Goal: Information Seeking & Learning: Learn about a topic

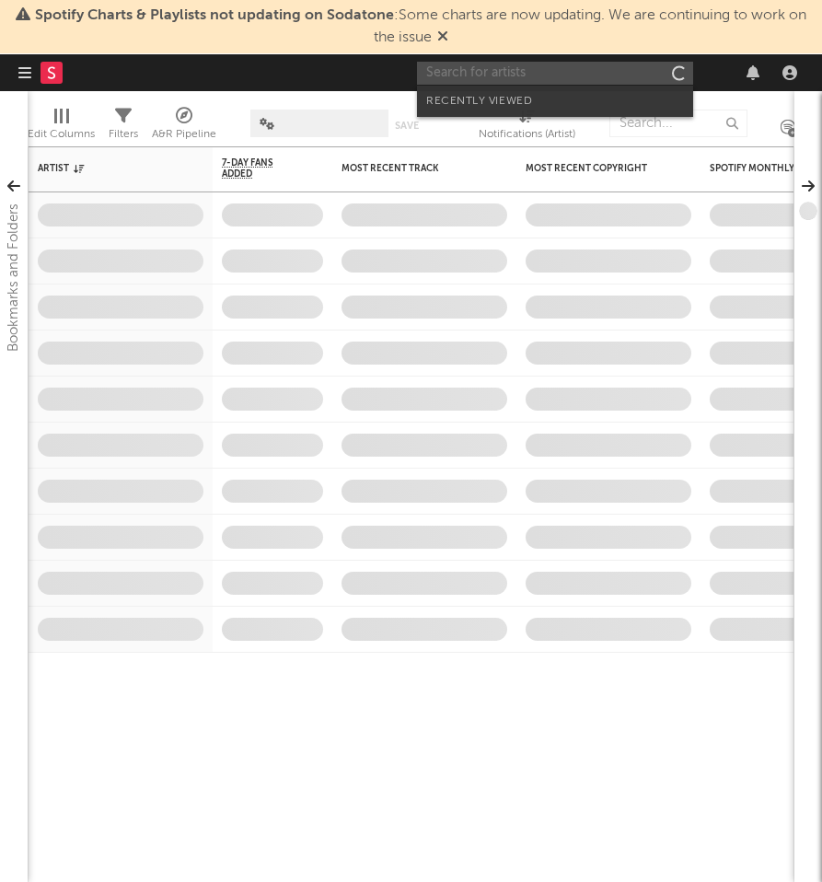
click at [568, 68] on input "text" at bounding box center [555, 73] width 276 height 23
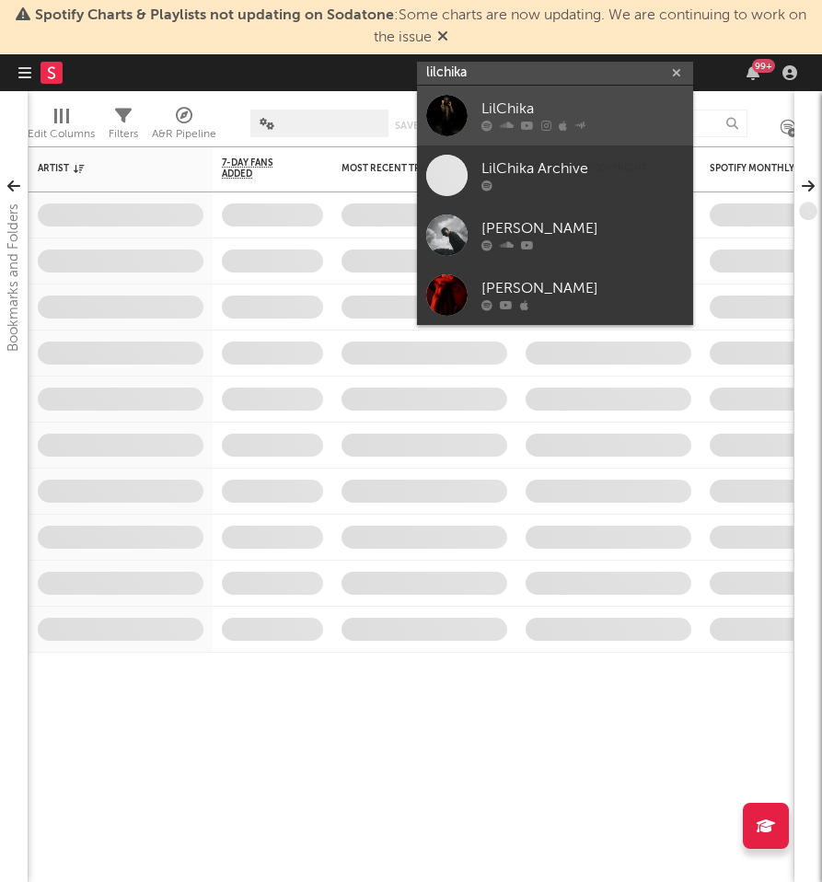
type input "lilchika"
click at [598, 99] on div "LilChika" at bounding box center [583, 110] width 203 height 22
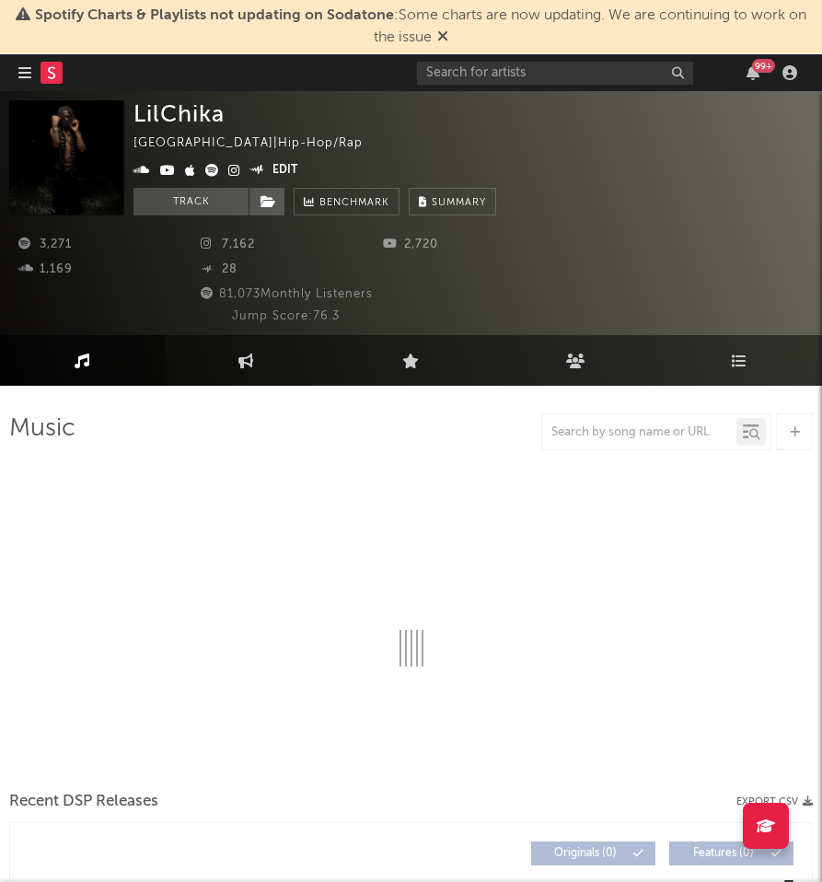
select select "1w"
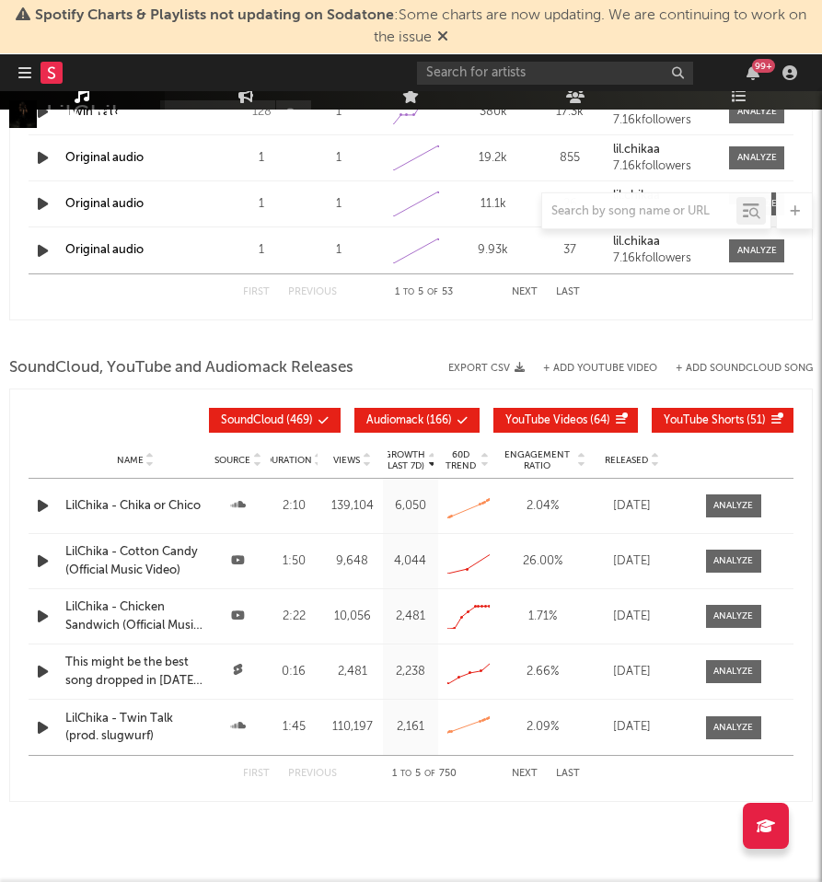
scroll to position [2045, 0]
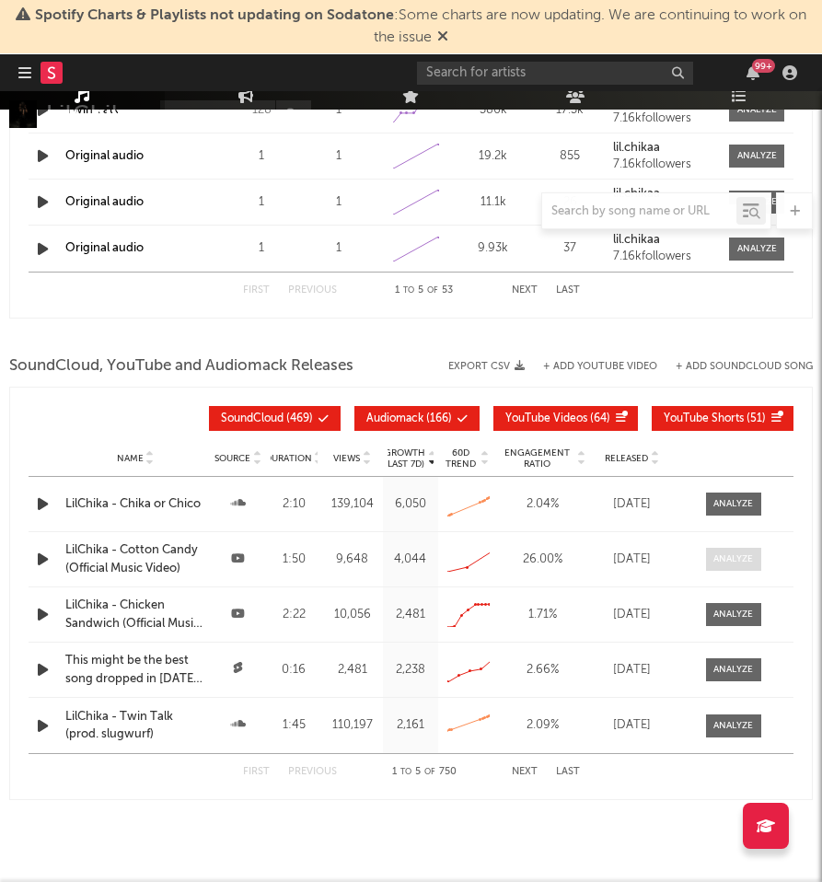
click at [718, 560] on div at bounding box center [734, 560] width 40 height 14
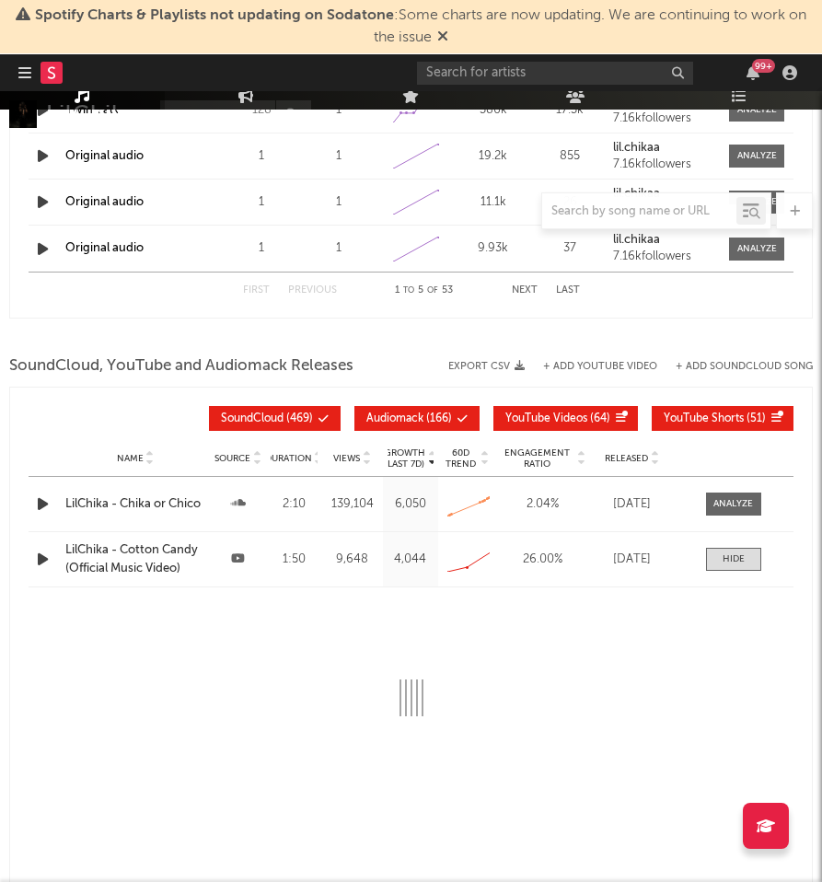
select select "All"
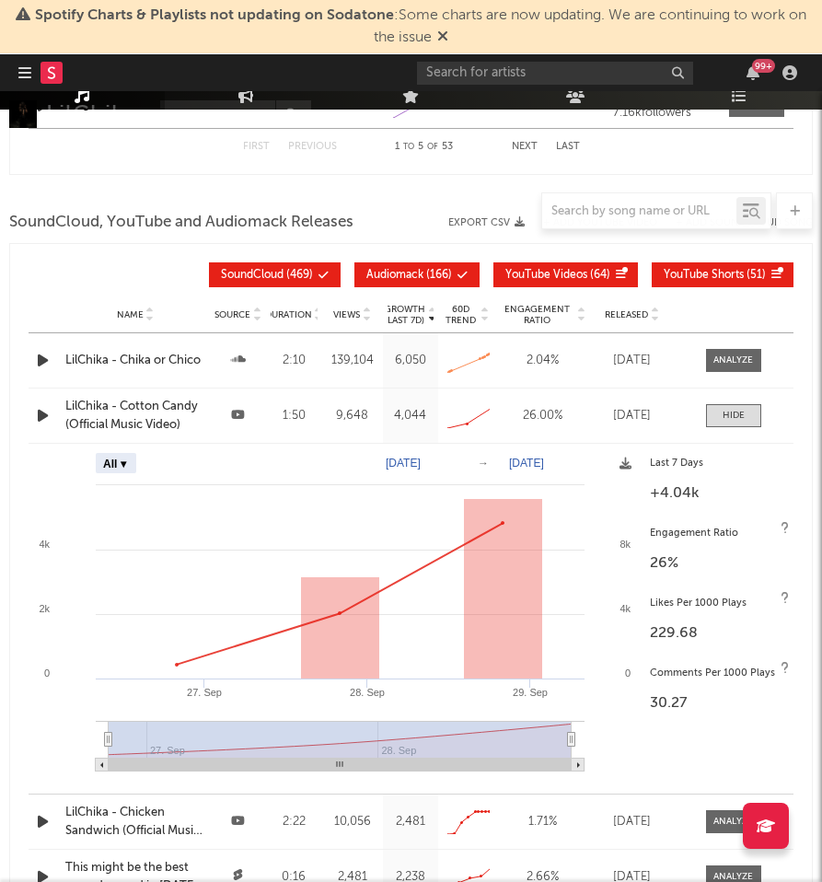
scroll to position [2200, 0]
